Goal: Information Seeking & Learning: Learn about a topic

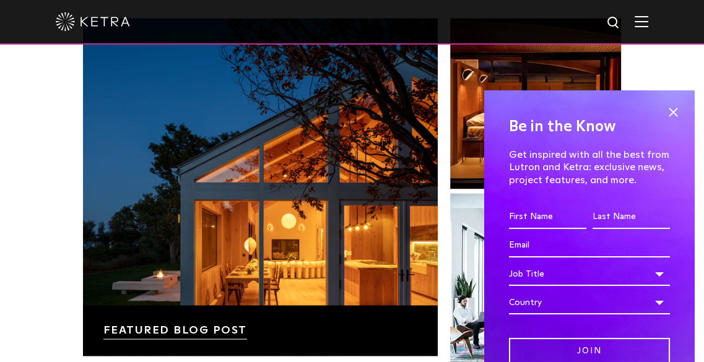
scroll to position [1729, 0]
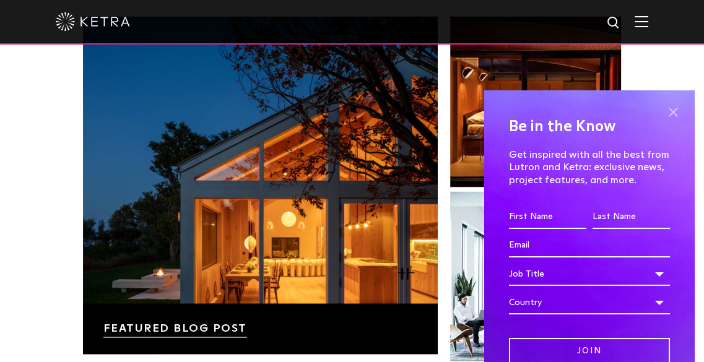
click at [664, 111] on span at bounding box center [673, 112] width 19 height 19
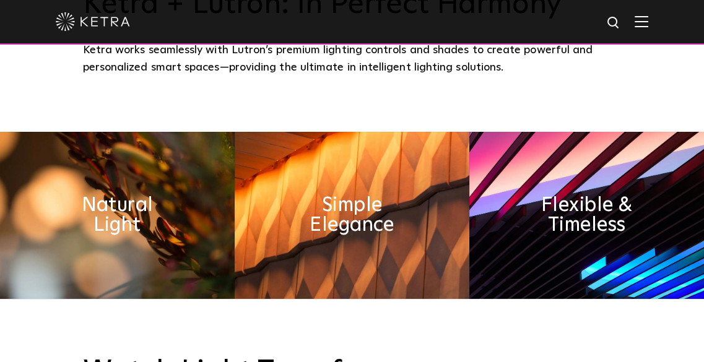
scroll to position [0, 0]
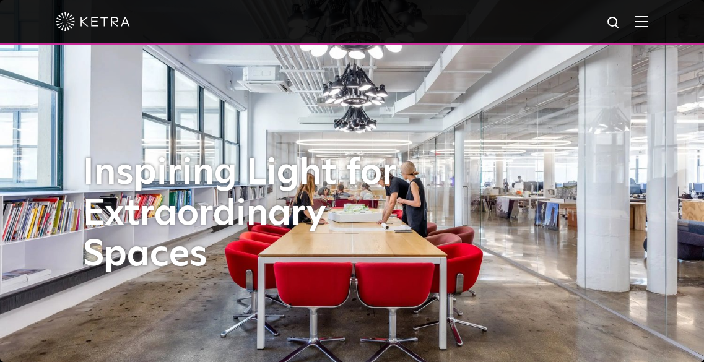
click at [648, 22] on img at bounding box center [642, 21] width 14 height 12
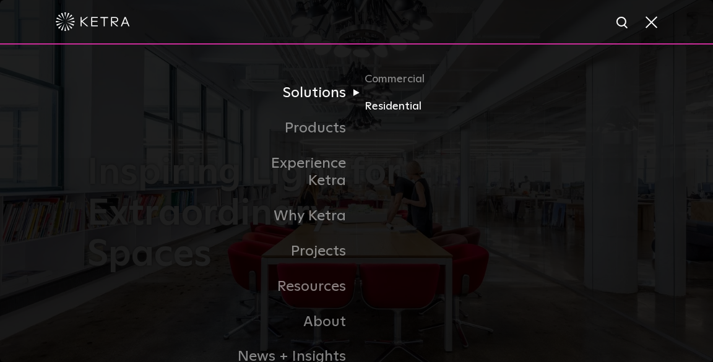
click at [378, 108] on link "Residential" at bounding box center [424, 107] width 119 height 18
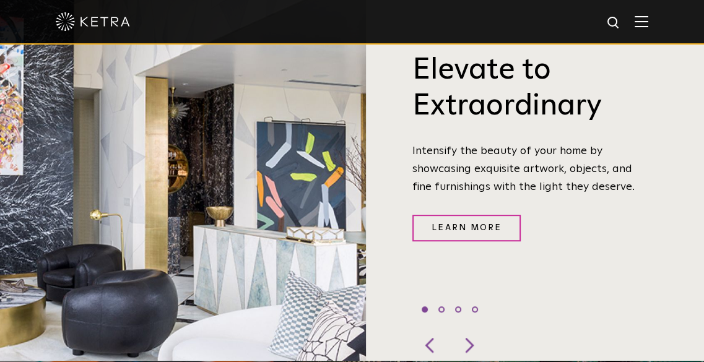
scroll to position [401, 0]
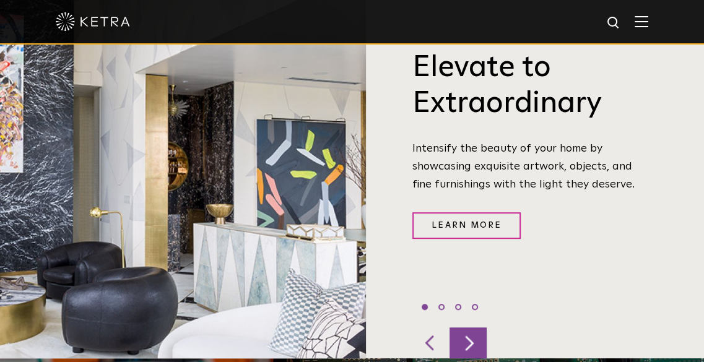
click at [470, 328] on div at bounding box center [468, 343] width 37 height 31
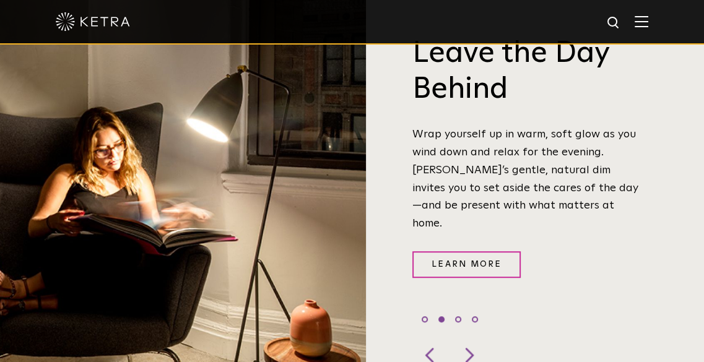
scroll to position [389, 0]
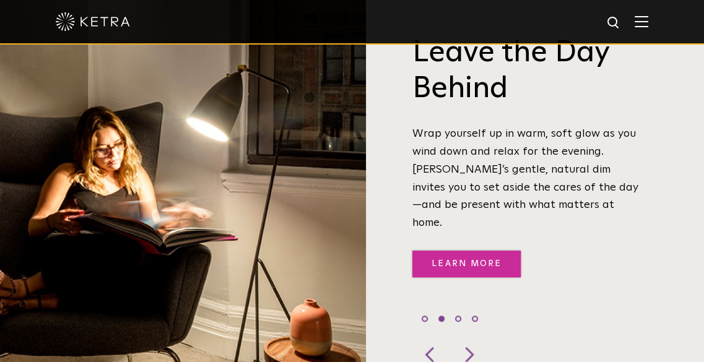
click at [487, 256] on link "Learn More" at bounding box center [466, 264] width 108 height 27
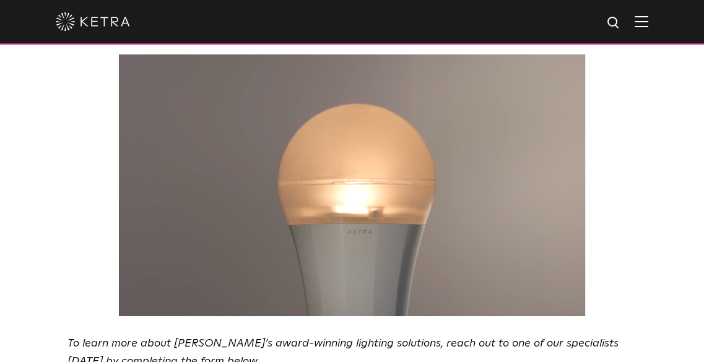
scroll to position [2144, 0]
